Goal: Task Accomplishment & Management: Use online tool/utility

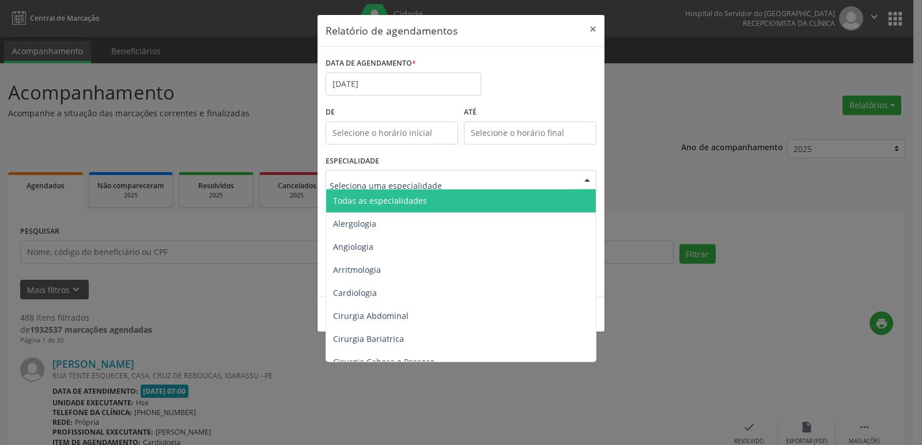
click at [386, 203] on span "Todas as especialidades" at bounding box center [380, 200] width 94 height 11
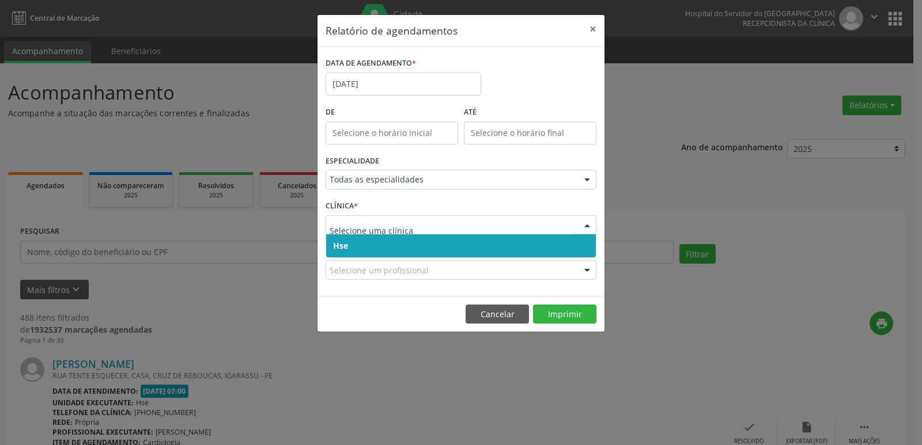
click at [372, 241] on span "Hse" at bounding box center [461, 245] width 270 height 23
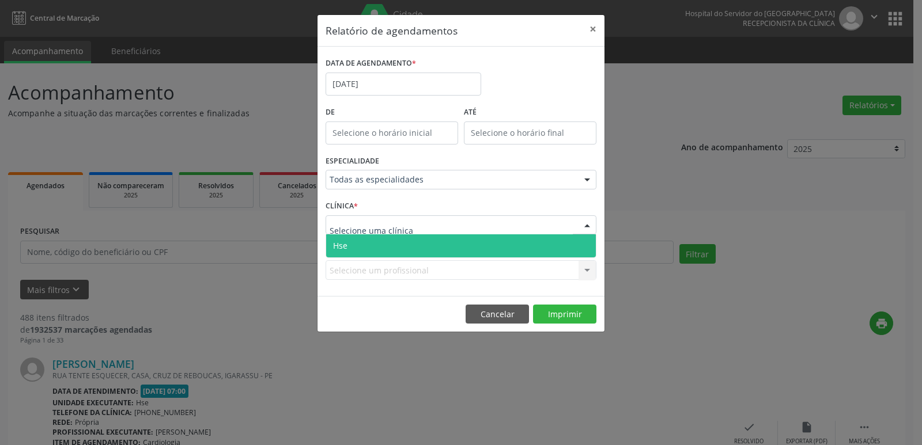
click at [376, 244] on span "Hse" at bounding box center [461, 245] width 270 height 23
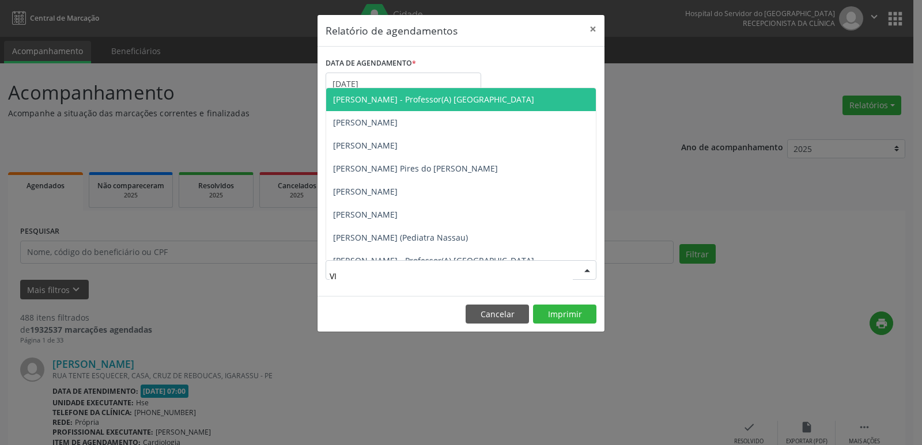
type input "VIC"
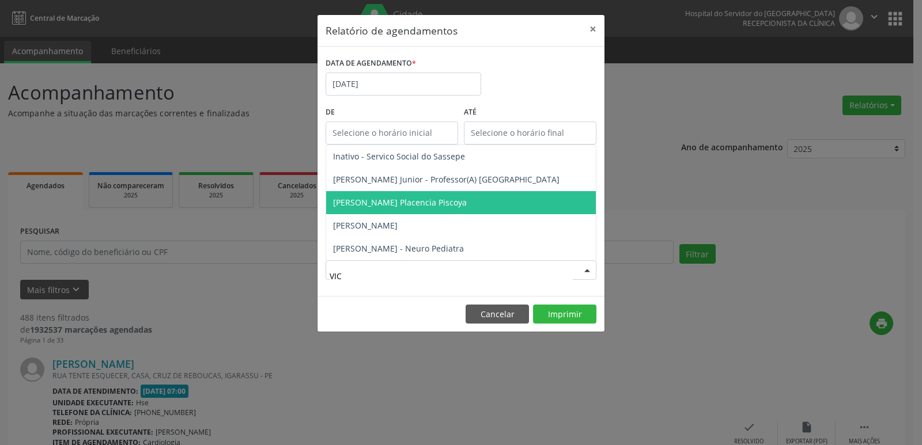
click at [429, 198] on span "[PERSON_NAME] Placencia Piscoya" at bounding box center [400, 202] width 134 height 11
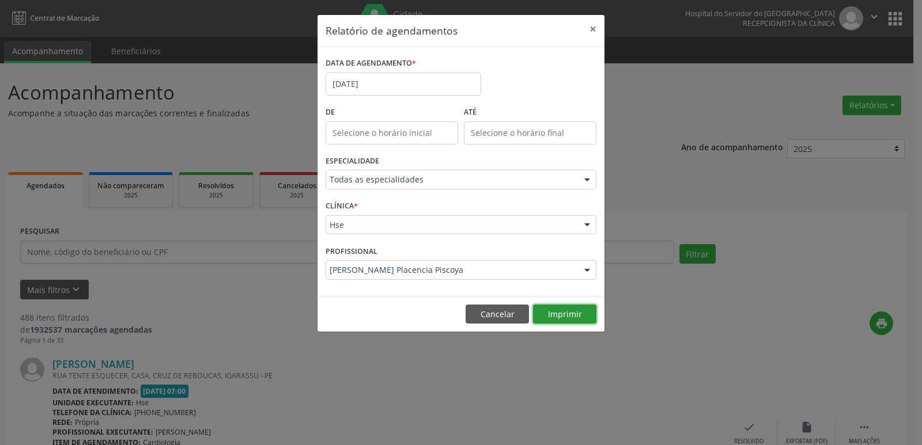
click at [561, 314] on button "Imprimir" at bounding box center [564, 315] width 63 height 20
click at [386, 81] on input "[DATE]" at bounding box center [403, 84] width 156 height 23
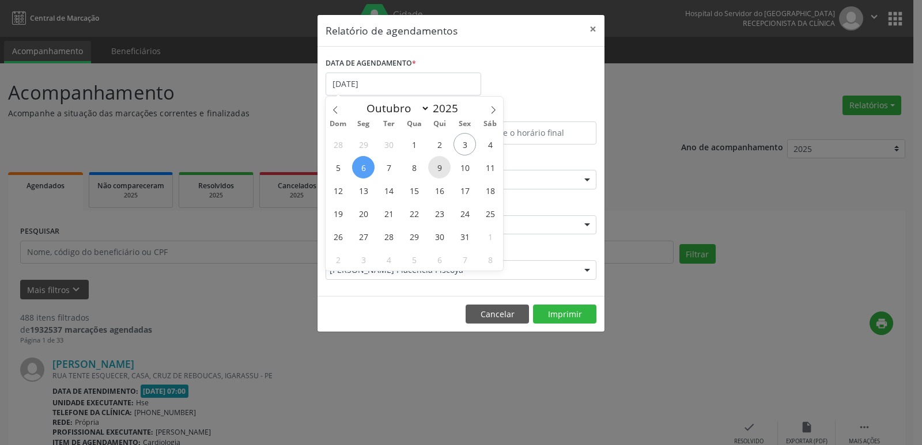
click at [439, 166] on span "9" at bounding box center [439, 167] width 22 height 22
type input "[DATE]"
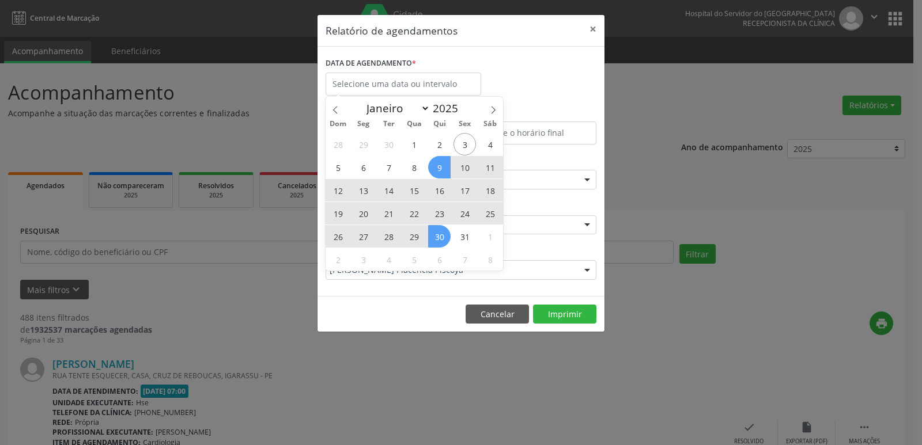
click at [397, 346] on div "Relatório de agendamentos × DATA DE AGENDAMENTO * De ATÉ ESPECIALIDADE Todas as…" at bounding box center [461, 222] width 922 height 445
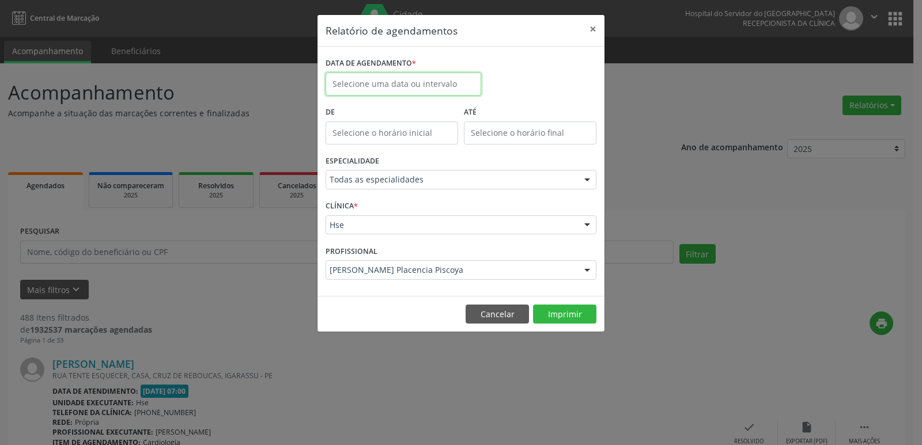
click at [373, 85] on input "text" at bounding box center [403, 84] width 156 height 23
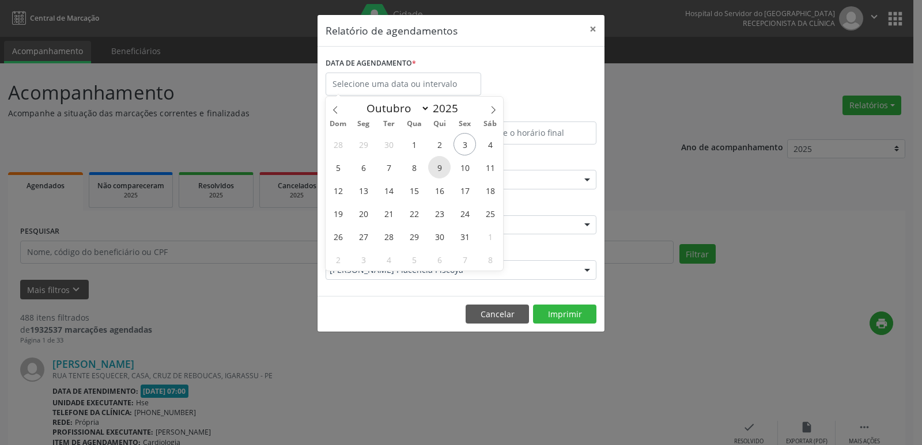
click at [441, 171] on span "9" at bounding box center [439, 167] width 22 height 22
type input "[DATE]"
click at [441, 171] on span "9" at bounding box center [439, 167] width 22 height 22
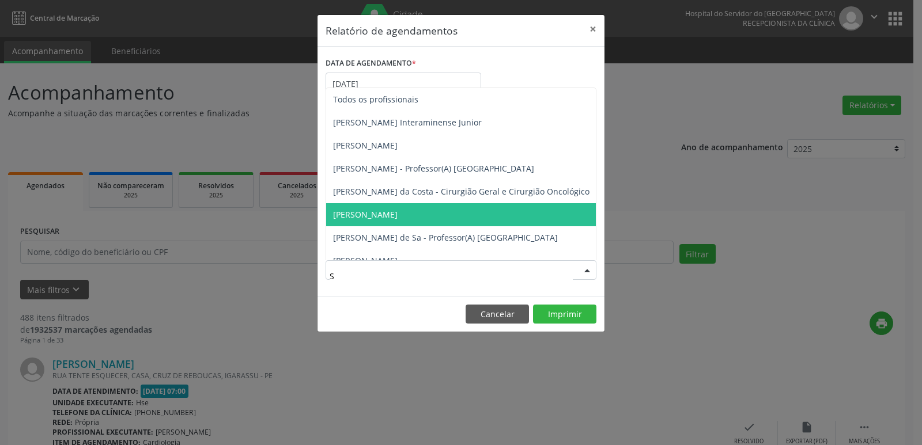
type input "ST"
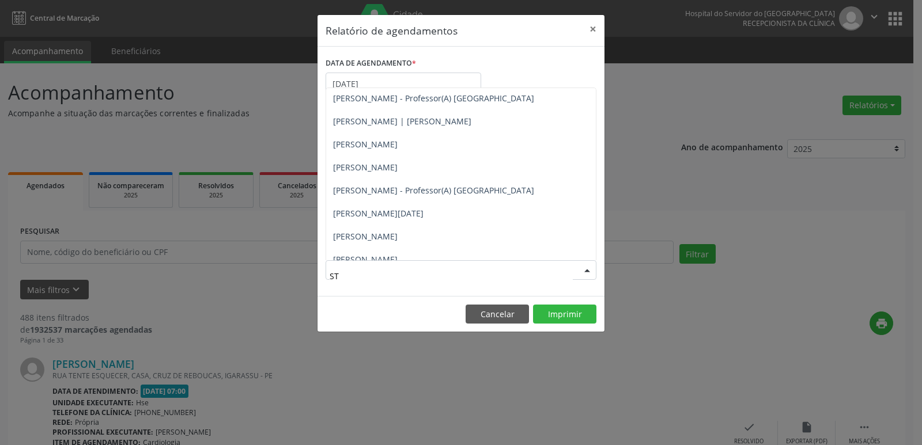
scroll to position [896, 0]
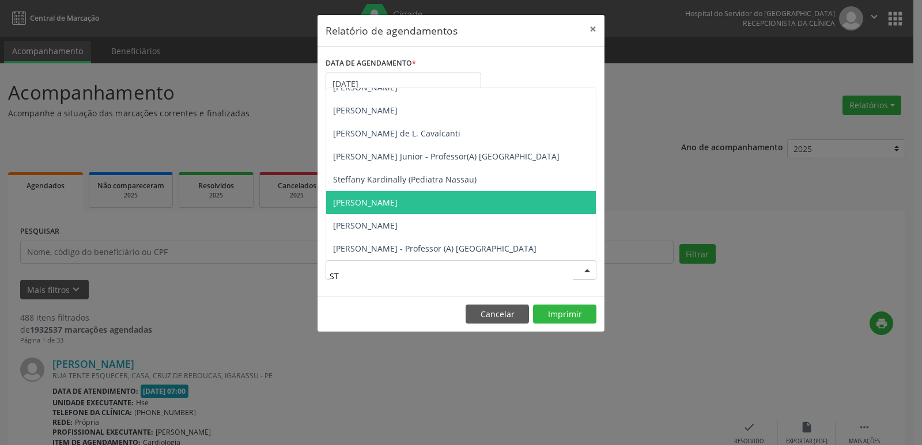
click at [397, 197] on span "[PERSON_NAME]" at bounding box center [365, 202] width 65 height 11
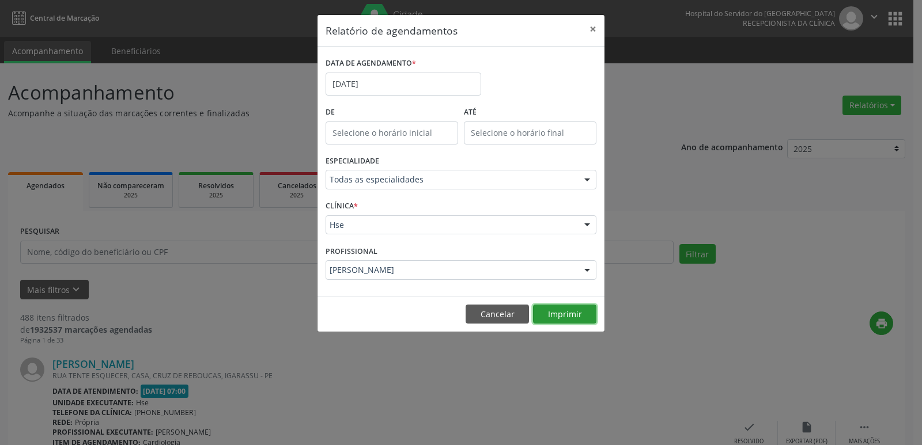
click at [558, 319] on button "Imprimir" at bounding box center [564, 315] width 63 height 20
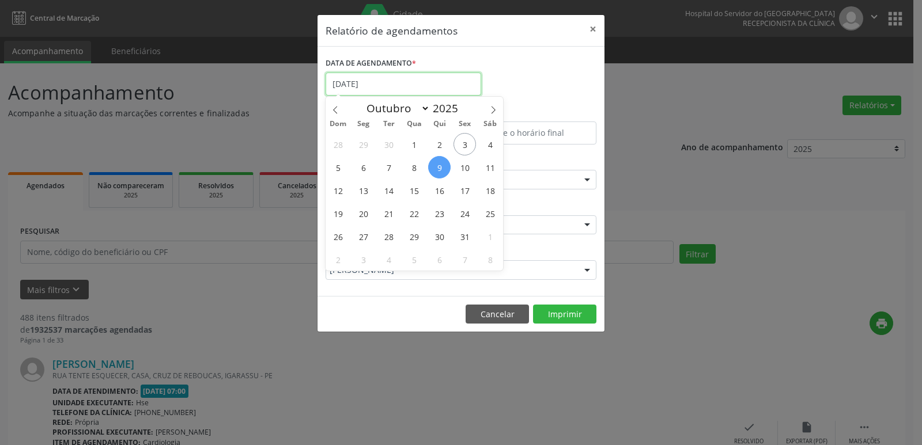
click at [386, 90] on input "[DATE]" at bounding box center [403, 84] width 156 height 23
click at [365, 217] on span "20" at bounding box center [363, 213] width 22 height 22
type input "[DATE]"
click at [365, 217] on span "20" at bounding box center [363, 213] width 22 height 22
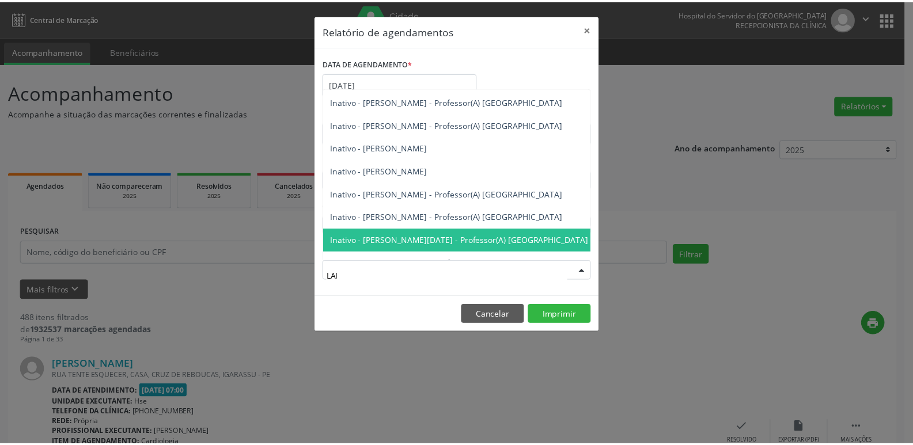
scroll to position [0, 0]
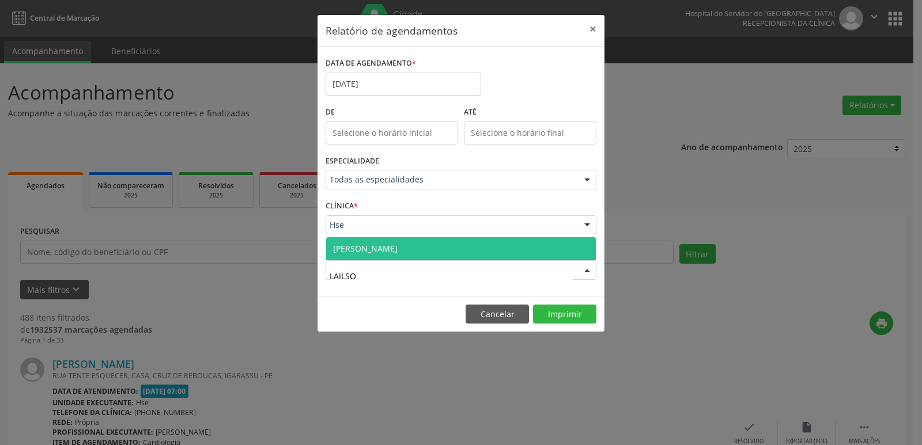
type input "LAILSON"
click at [388, 242] on span "[PERSON_NAME]" at bounding box center [461, 248] width 270 height 23
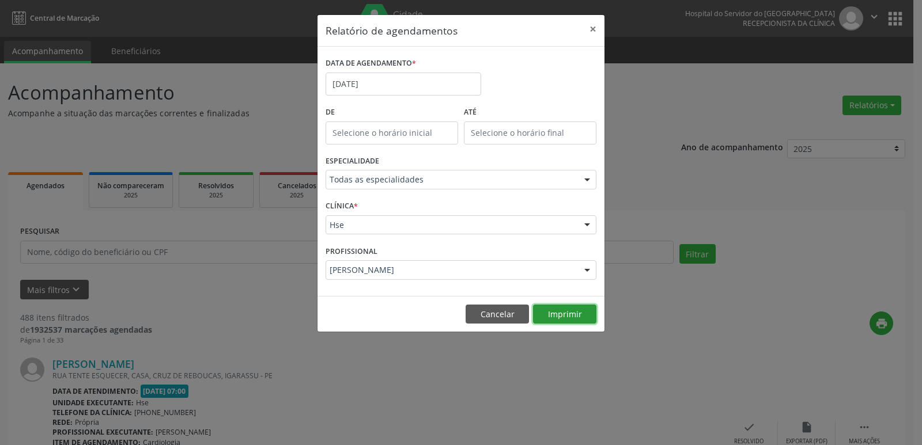
click at [561, 319] on button "Imprimir" at bounding box center [564, 315] width 63 height 20
click at [592, 32] on button "×" at bounding box center [592, 29] width 23 height 28
